Goal: Task Accomplishment & Management: Use online tool/utility

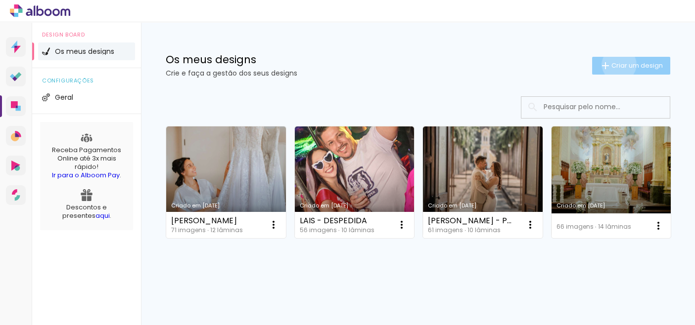
click at [611, 64] on span "Criar um design" at bounding box center [636, 65] width 51 height 6
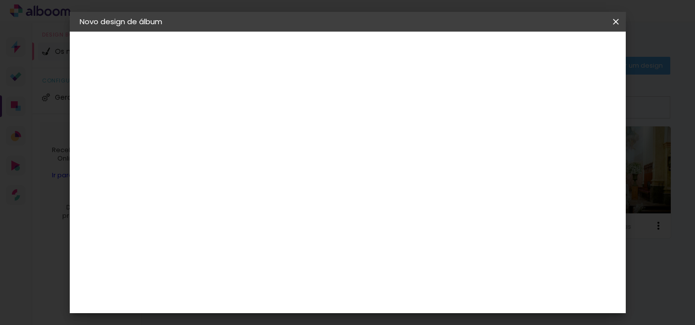
click at [245, 123] on paper-input-container "Título do álbum" at bounding box center [241, 133] width 7 height 25
type input "ANA"
type paper-input "ANA"
click at [343, 48] on paper-button "Avançar" at bounding box center [318, 52] width 48 height 17
click at [275, 188] on input at bounding box center [262, 188] width 91 height 12
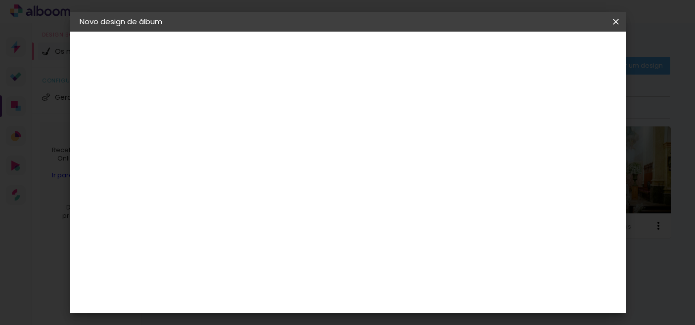
type input "CRI"
type paper-input "CRI"
click at [265, 242] on div "Criativa Álbuns" at bounding box center [249, 249] width 30 height 16
click at [0, 0] on slot "Avançar" at bounding box center [0, 0] width 0 height 0
click at [295, 160] on paper-input-container "Linha" at bounding box center [266, 172] width 57 height 25
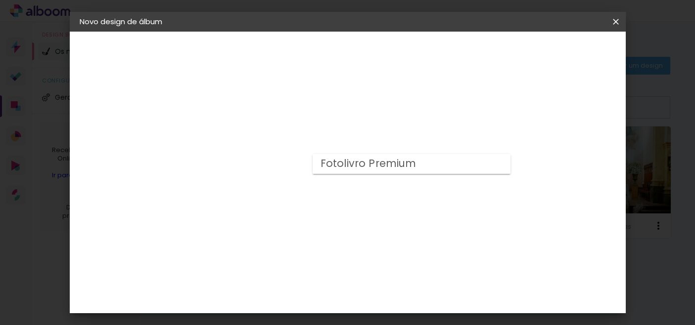
click at [295, 203] on div "Escolha o tamanho" at bounding box center [266, 226] width 57 height 46
click at [295, 207] on div "Escolha o tamanho" at bounding box center [266, 226] width 57 height 46
click at [295, 203] on div "Escolha o tamanho" at bounding box center [266, 226] width 57 height 46
click at [295, 205] on div "Escolha o tamanho" at bounding box center [266, 226] width 57 height 46
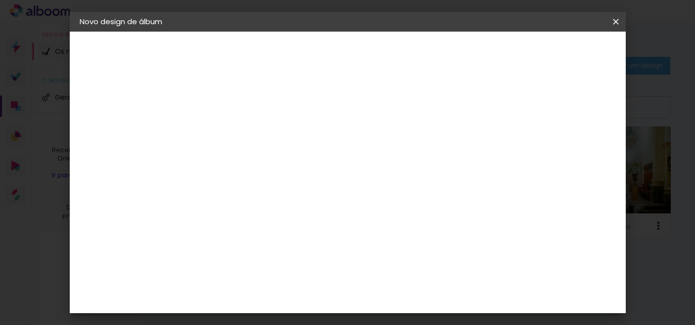
click at [295, 205] on div "Escolha o tamanho" at bounding box center [266, 226] width 57 height 46
drag, startPoint x: 438, startPoint y: 200, endPoint x: 438, endPoint y: 190, distance: 9.4
click at [295, 203] on div "Escolha o tamanho" at bounding box center [266, 226] width 57 height 46
click at [295, 160] on paper-input-container "Linha" at bounding box center [266, 172] width 57 height 25
click at [0, 0] on slot "Fotolivro Premium" at bounding box center [0, 0] width 0 height 0
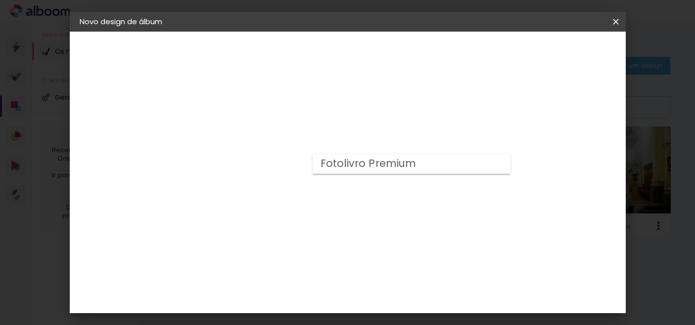
type input "Fotolivro Premium"
click at [308, 281] on span "20 × 30" at bounding box center [285, 294] width 46 height 26
click at [0, 0] on slot "Avançar" at bounding box center [0, 0] width 0 height 0
click at [531, 115] on div "mm Mostrar margem" at bounding box center [388, 107] width 350 height 22
click at [532, 110] on div "Mostrar margem" at bounding box center [526, 107] width 71 height 12
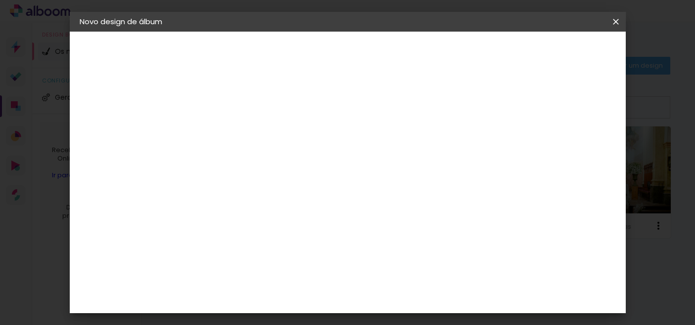
type paper-checkbox "on"
click at [559, 61] on header "Revisão Verifique as configurações do seu álbum. Voltar Iniciar design" at bounding box center [387, 57] width 379 height 51
click at [560, 58] on paper-button "Iniciar design" at bounding box center [530, 52] width 65 height 17
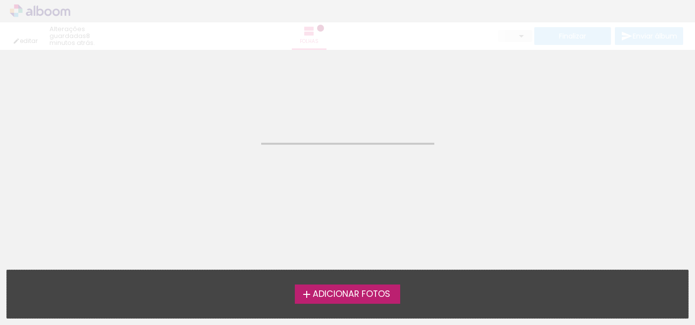
click at [353, 297] on span "Adicionar Fotos" at bounding box center [351, 294] width 78 height 9
click at [0, 0] on input "file" at bounding box center [0, 0] width 0 height 0
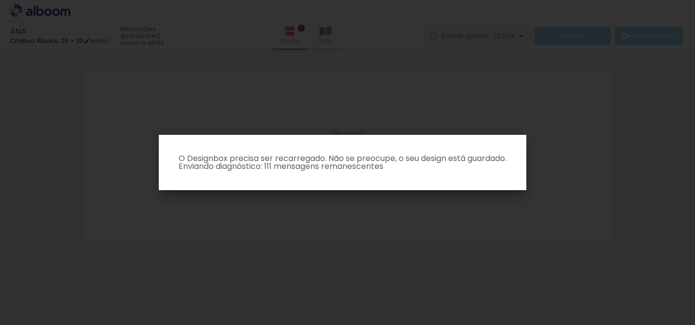
click at [316, 6] on iron-overlay-backdrop at bounding box center [347, 162] width 695 height 325
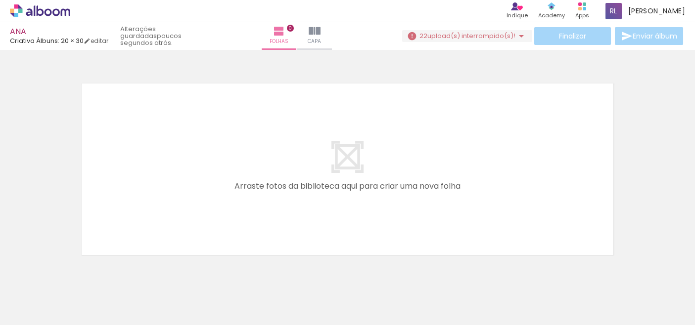
click at [477, 35] on span "upload(s) interrompido(s)!" at bounding box center [471, 35] width 88 height 9
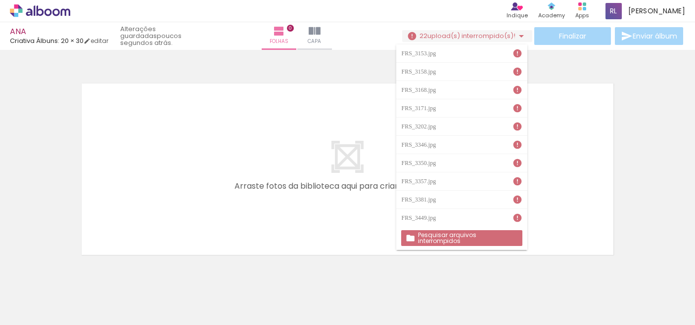
click at [0, 0] on slot "Pesquisar arquivos interrompidos" at bounding box center [0, 0] width 0 height 0
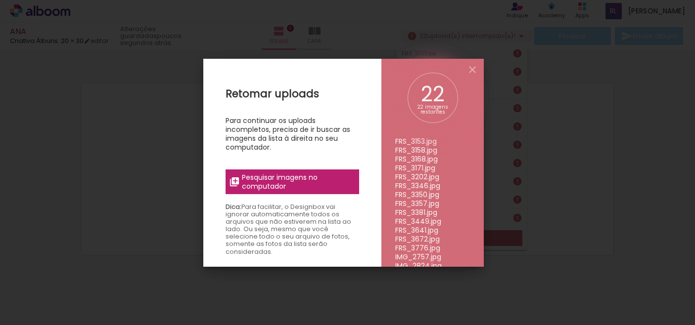
click at [344, 181] on span "Pesquisar imagens no computador" at bounding box center [297, 182] width 111 height 18
click at [0, 0] on input "file" at bounding box center [0, 0] width 0 height 0
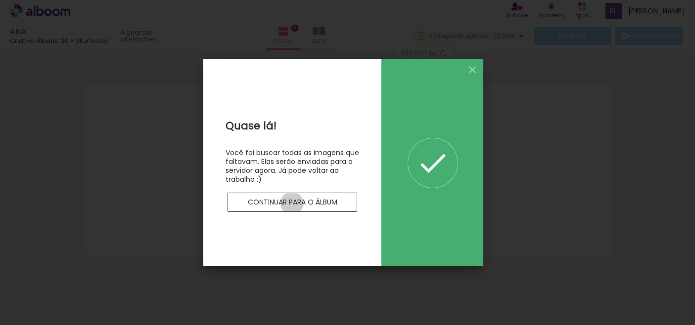
click at [0, 0] on slot "Continuar para o álbum" at bounding box center [0, 0] width 0 height 0
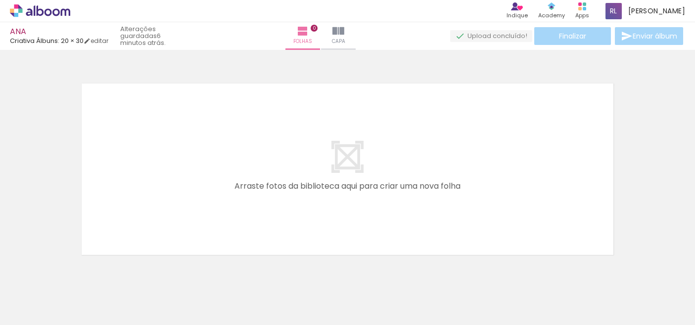
drag, startPoint x: 623, startPoint y: 276, endPoint x: 618, endPoint y: 280, distance: 6.7
